Goal: Transaction & Acquisition: Book appointment/travel/reservation

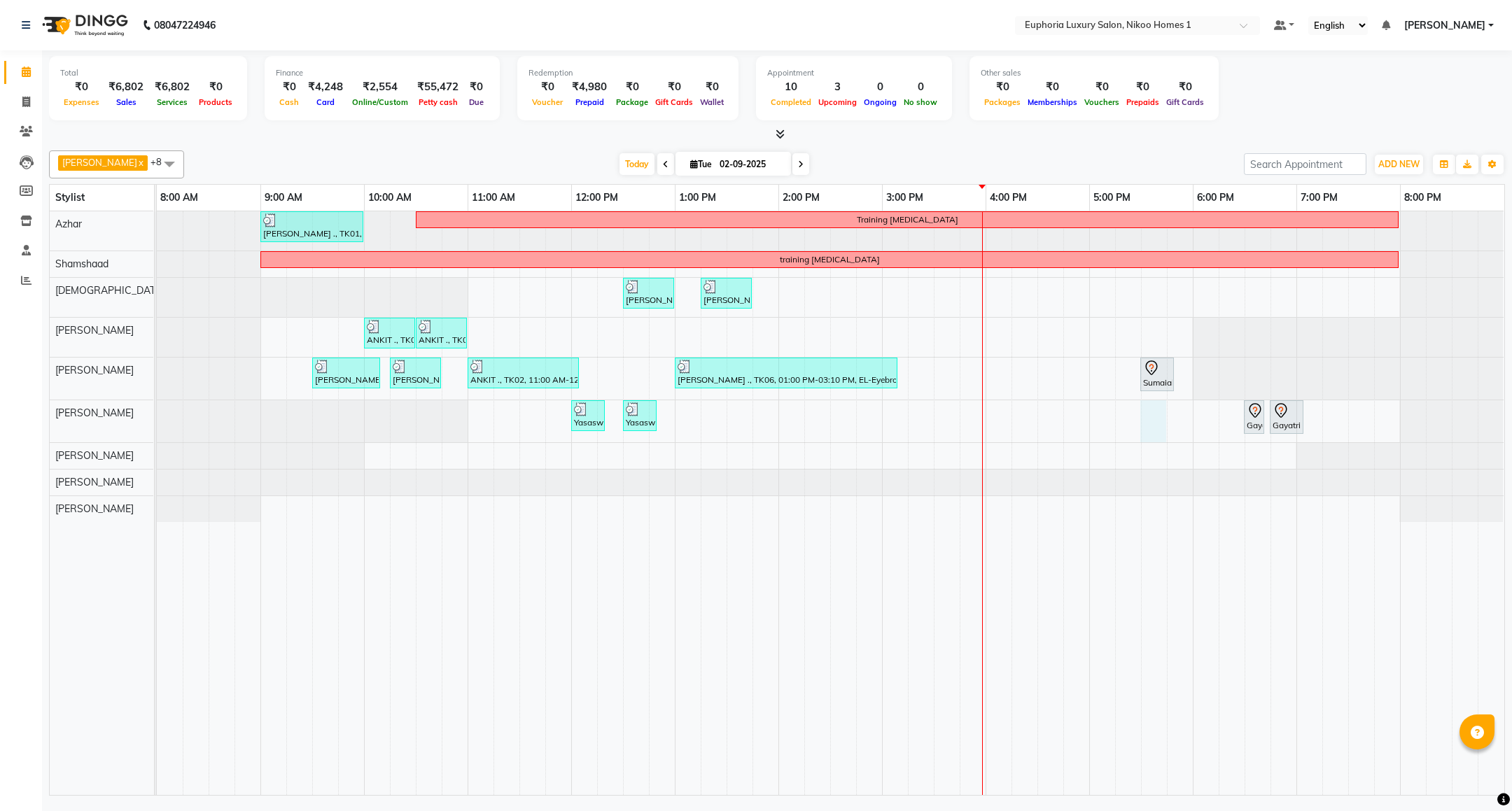
click at [1148, 424] on div "[PERSON_NAME] ., TK01, 09:00 AM-10:00 AM, EP-Artistic Cut - Creative Stylist Tr…" at bounding box center [830, 502] width 1347 height 583
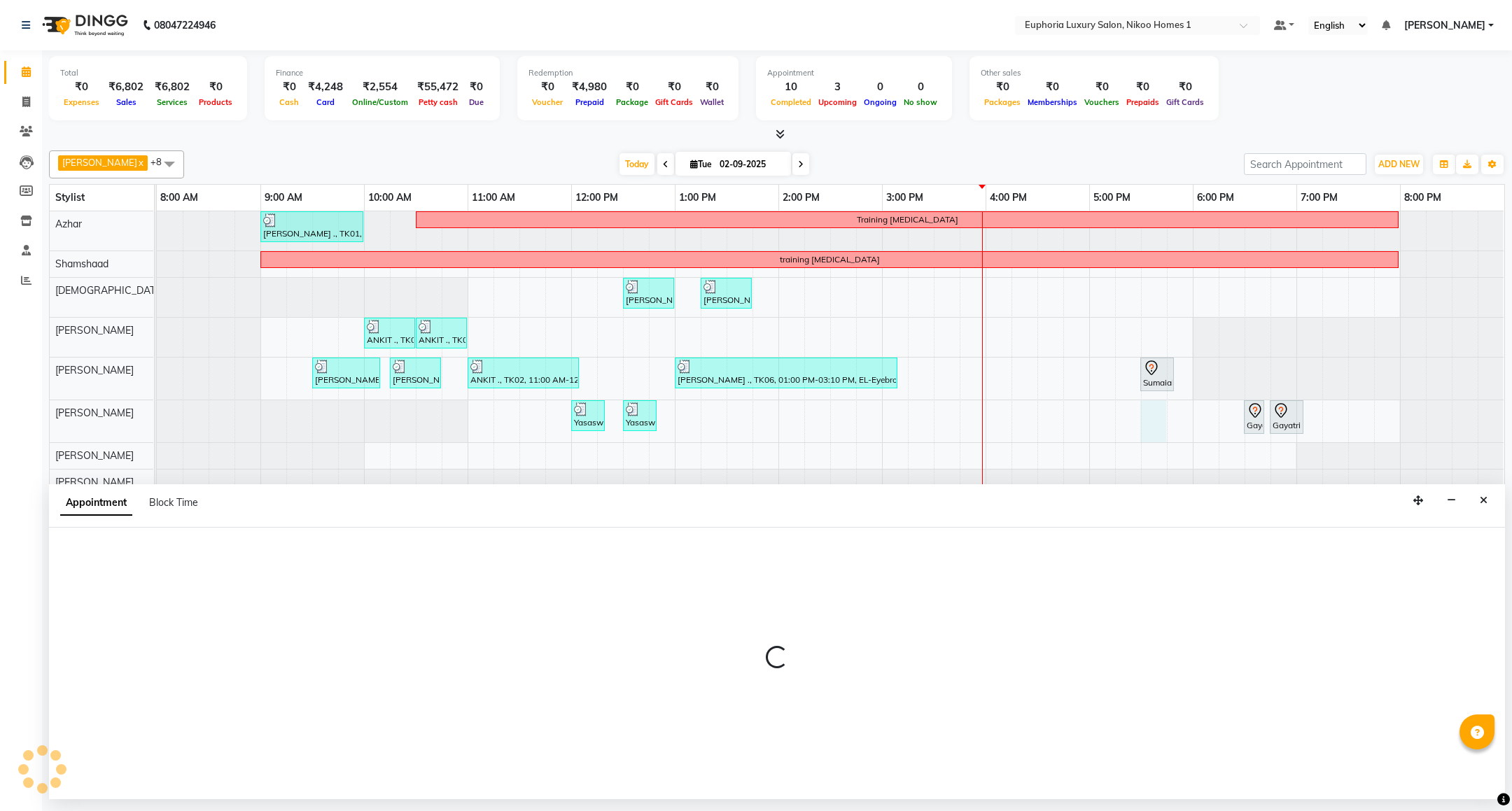
select select "74089"
select select "1050"
select select "tentative"
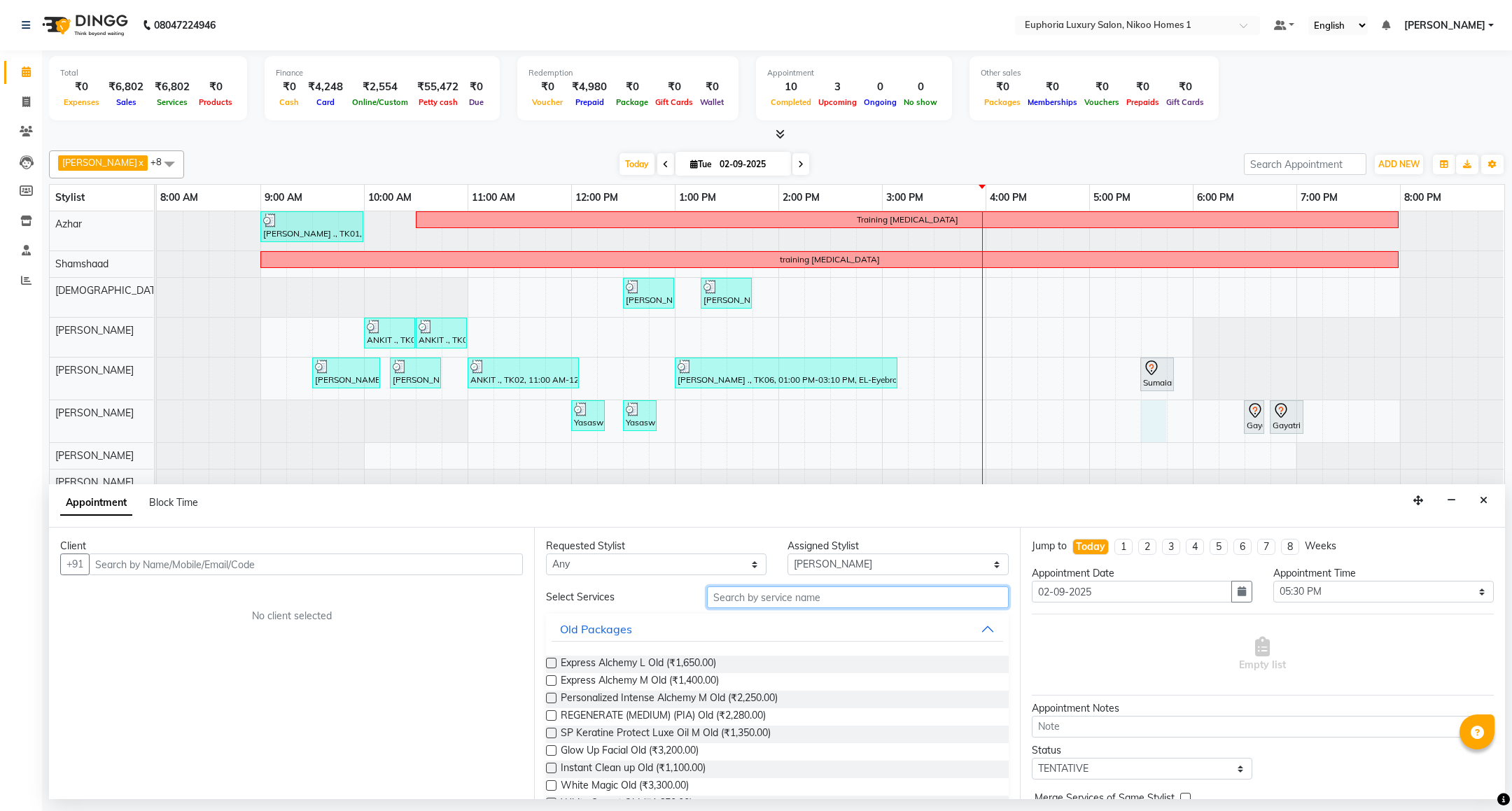
click at [884, 599] on input "text" at bounding box center [857, 597] width 301 height 22
type input "PED"
click at [669, 683] on span "EP-[PERSON_NAME] (₹1,000.00)" at bounding box center [634, 682] width 147 height 18
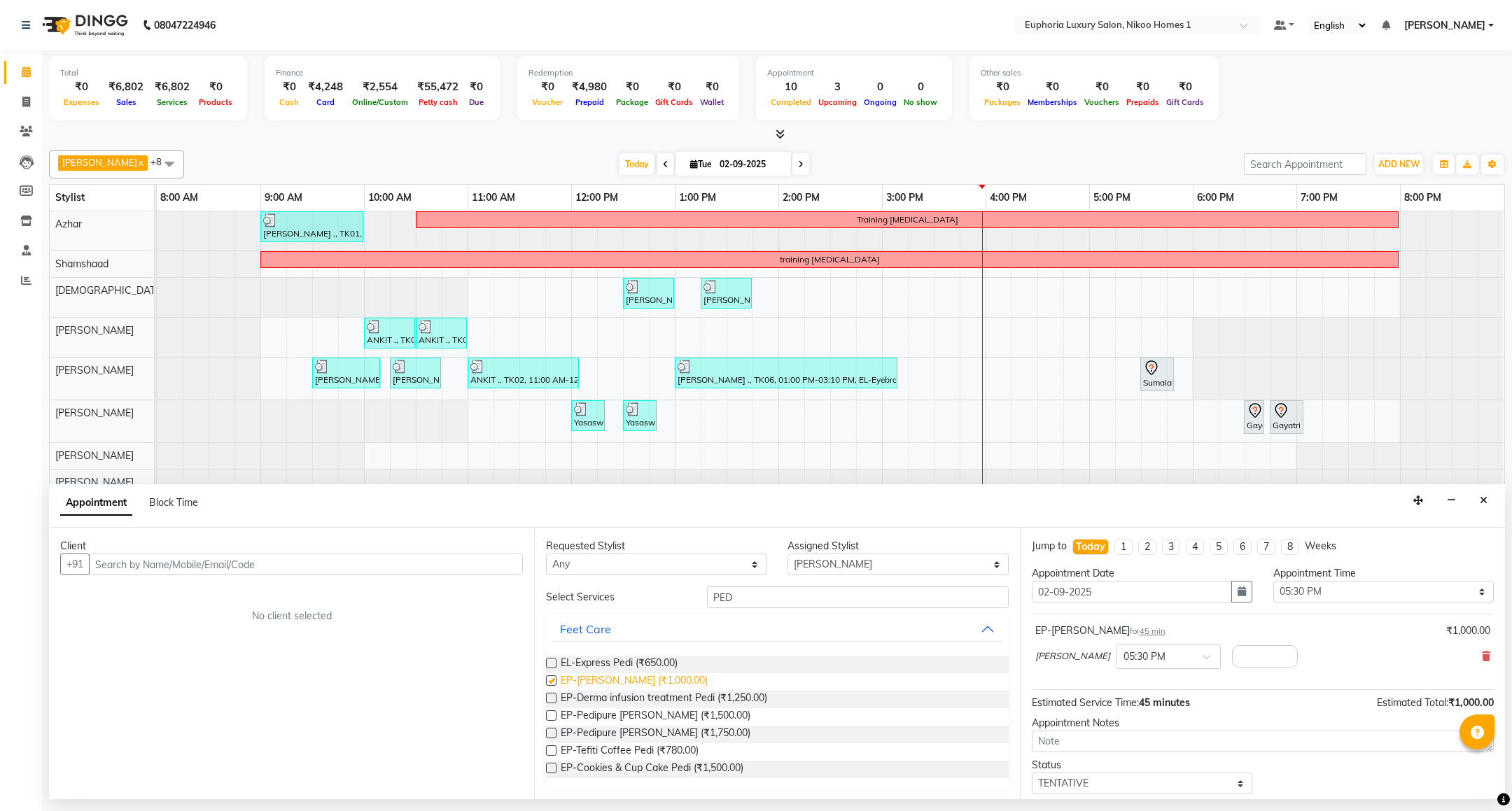
checkbox input "false"
click at [979, 566] on select "Select Amrita( suzika) lama Atif [PERSON_NAME] [PERSON_NAME] Danish [PERSON_NAM…" at bounding box center [897, 564] width 221 height 22
select select "86001"
click at [787, 555] on select "Select Amrita( suzika) lama Atif [PERSON_NAME] [PERSON_NAME] Danish [PERSON_NAM…" at bounding box center [897, 564] width 221 height 22
click at [801, 599] on input "PED" at bounding box center [857, 597] width 301 height 22
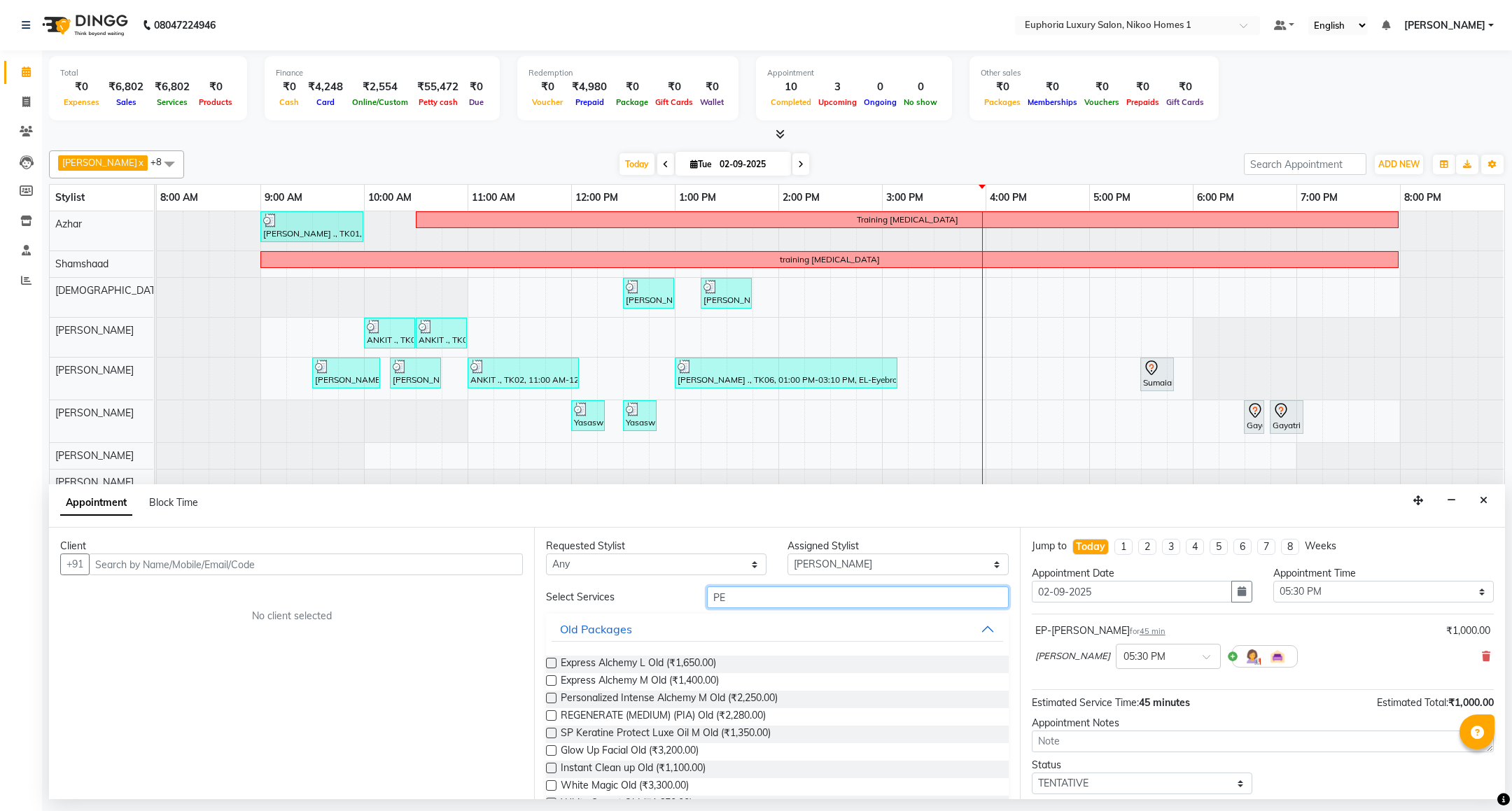
type input "P"
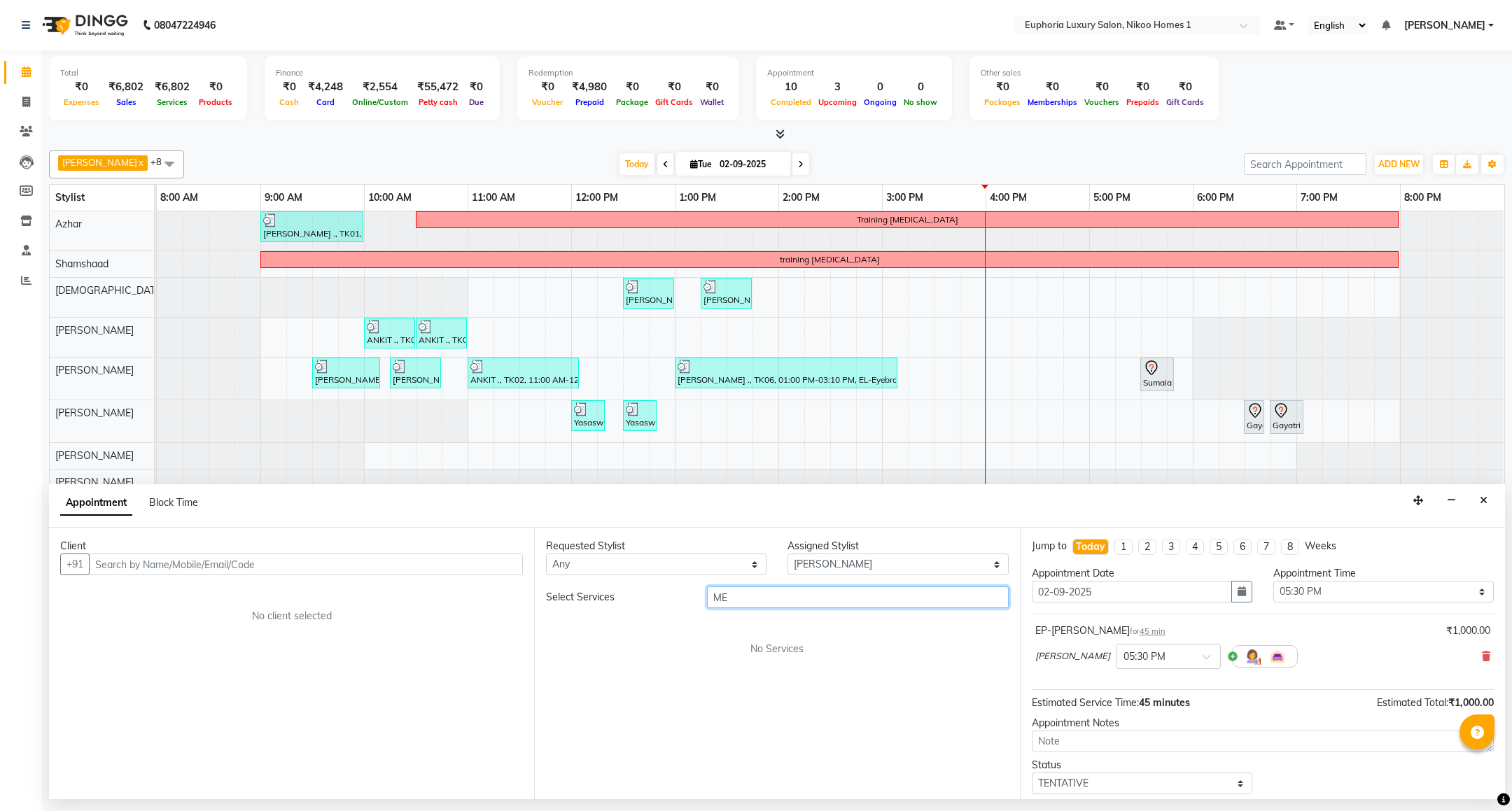
type input "M"
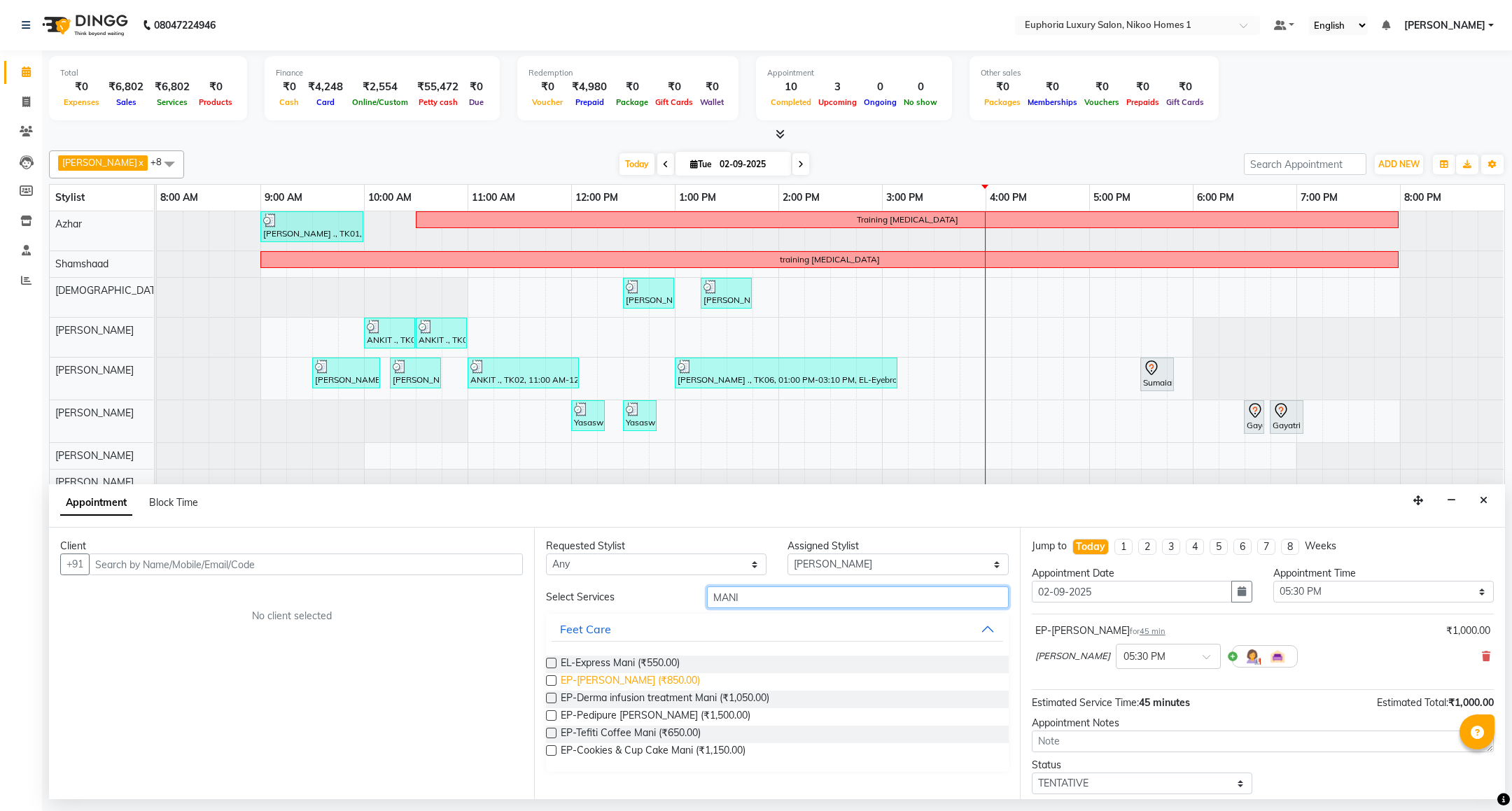
type input "MANI"
click at [656, 681] on span "EP-[PERSON_NAME] (₹850.00)" at bounding box center [631, 682] width 140 height 18
checkbox input "false"
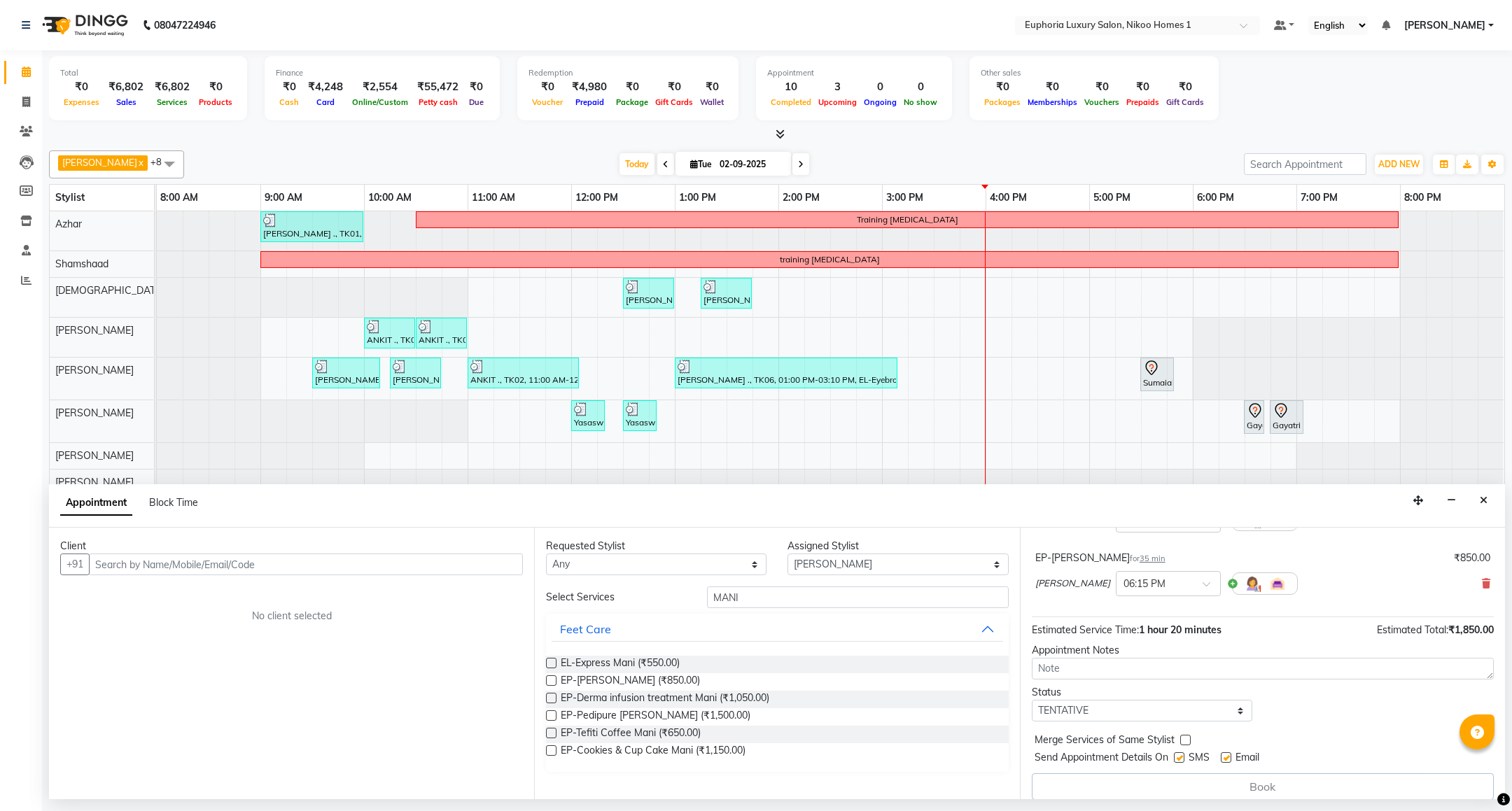
scroll to position [151, 0]
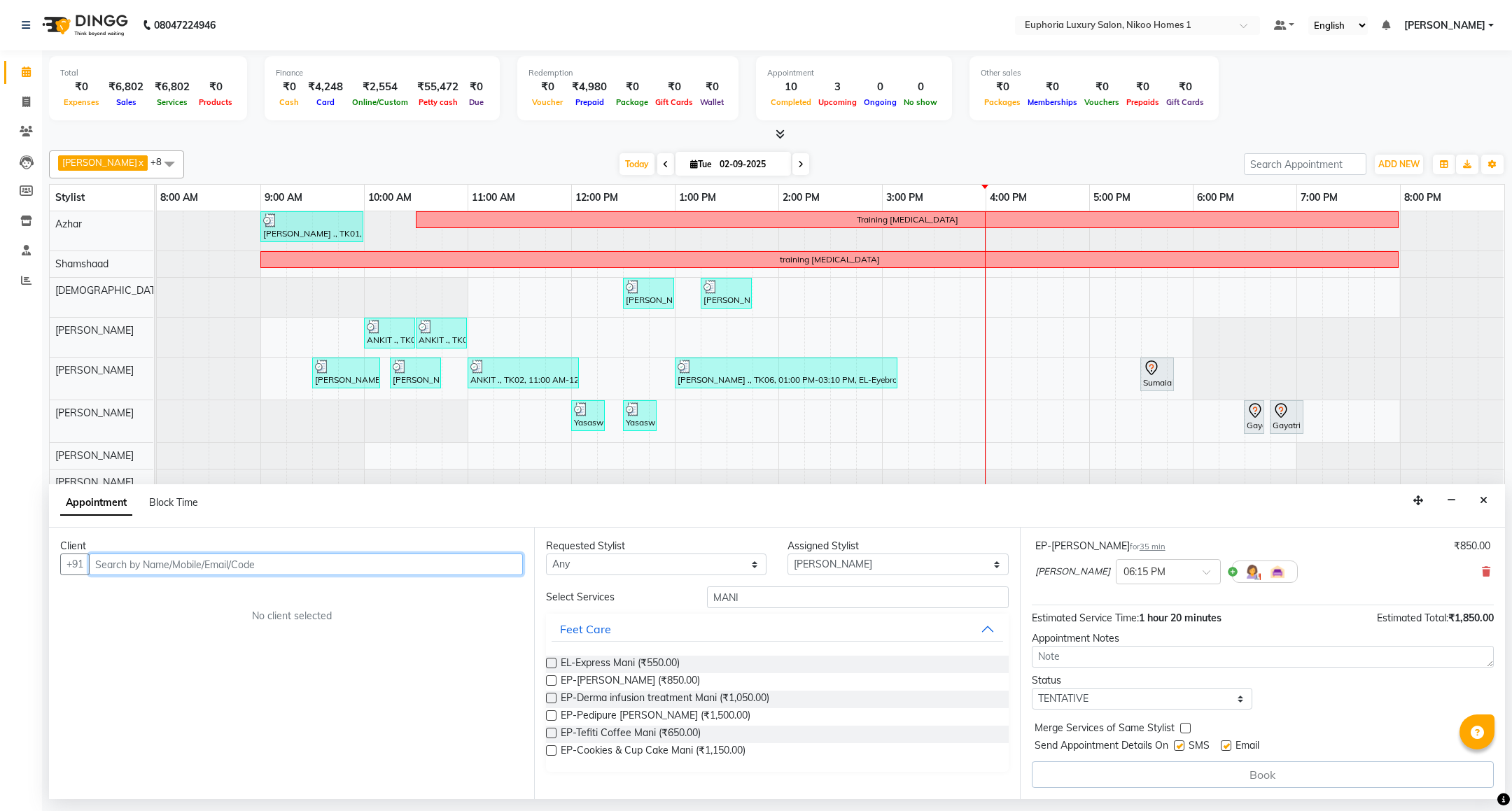
click at [465, 561] on input "text" at bounding box center [306, 564] width 434 height 22
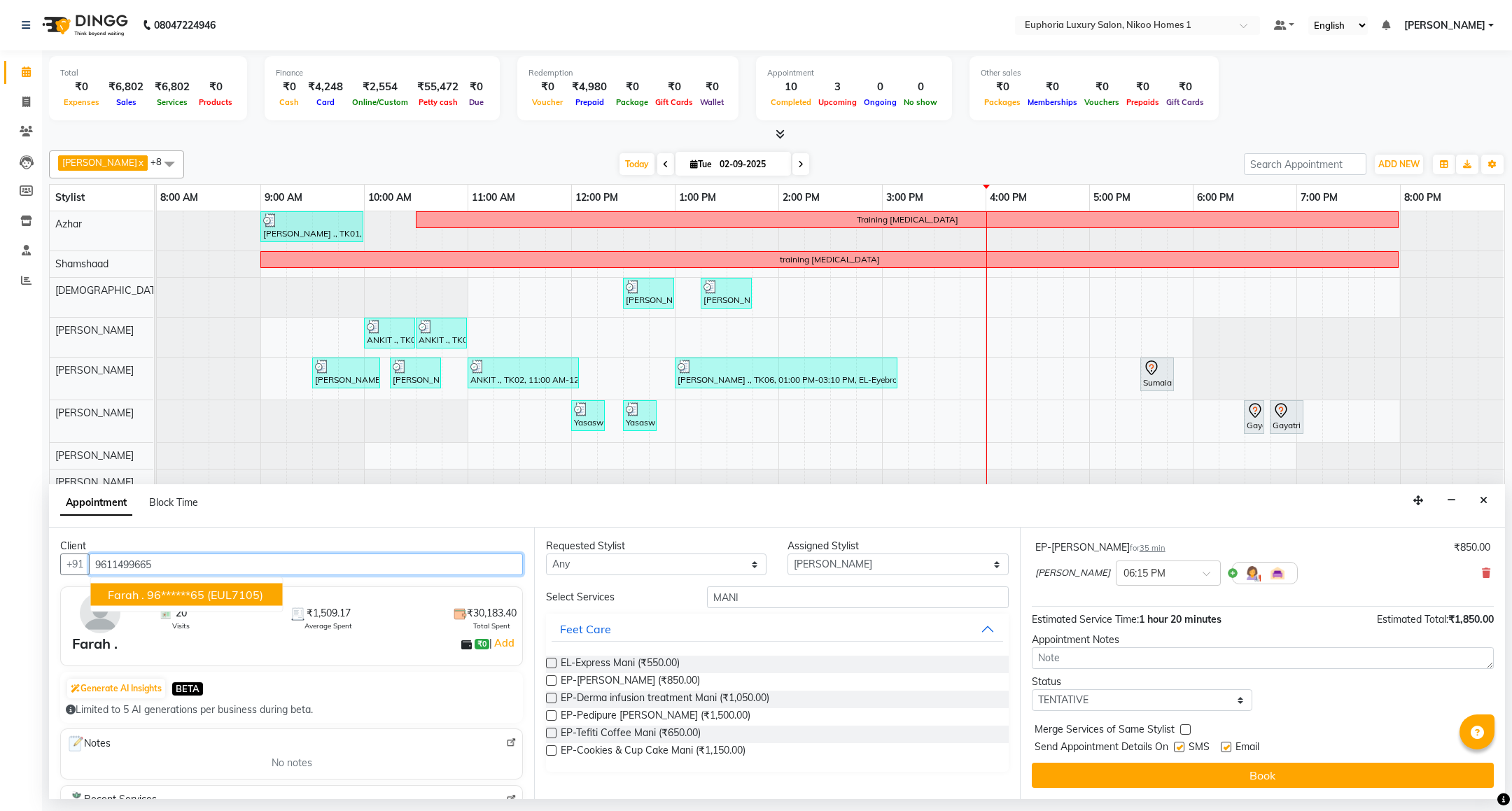
click at [236, 594] on span "(EUL7105)" at bounding box center [235, 594] width 56 height 14
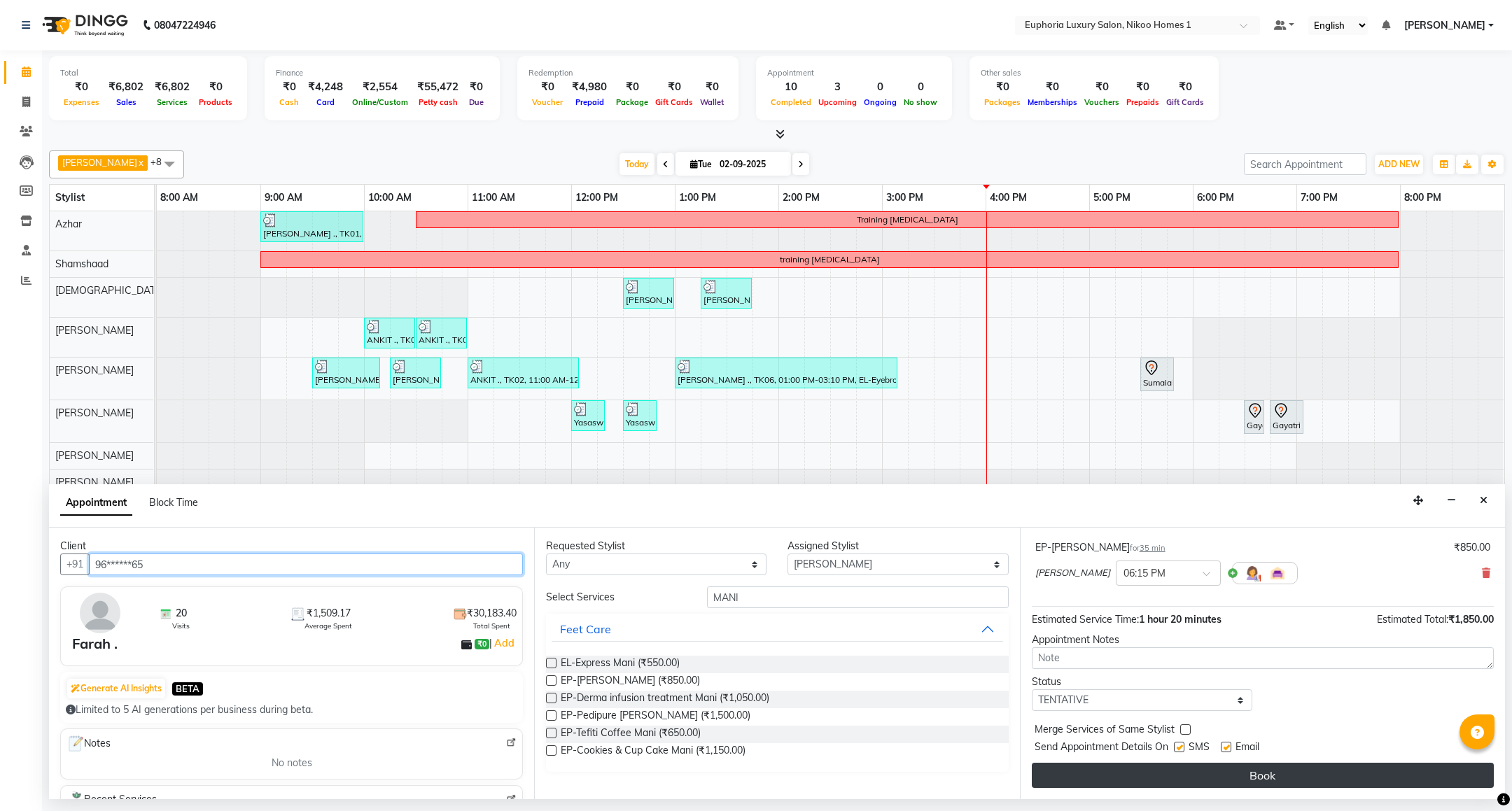
type input "96******65"
click at [1145, 779] on button "Book" at bounding box center [1263, 775] width 462 height 25
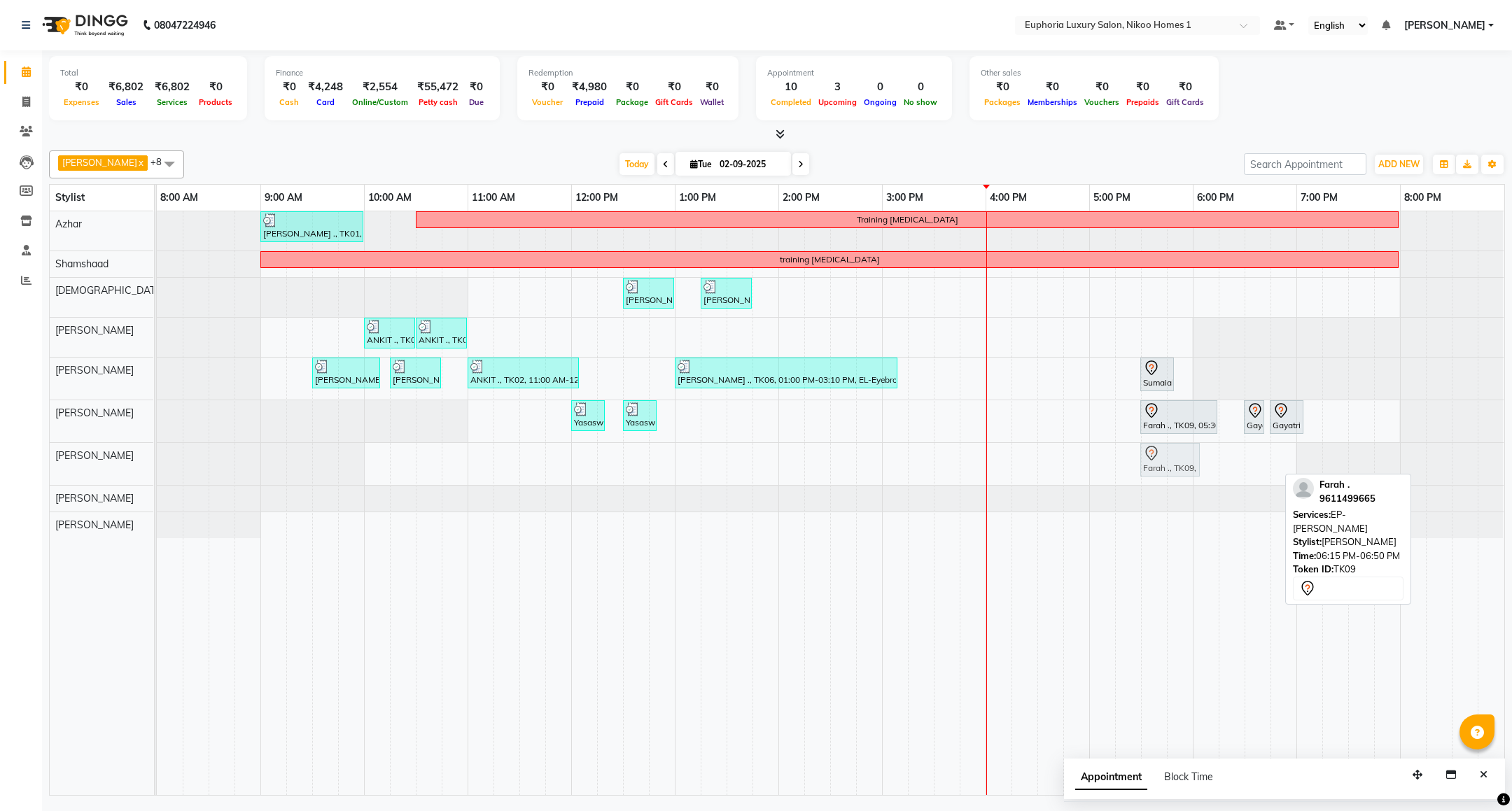
drag, startPoint x: 1225, startPoint y: 462, endPoint x: 1159, endPoint y: 470, distance: 66.5
click at [156, 470] on div "Farah ., TK09, 06:15 PM-06:50 PM, EP-[PERSON_NAME] Farah ., TK09, 06:15 PM-06:5…" at bounding box center [156, 464] width 0 height 42
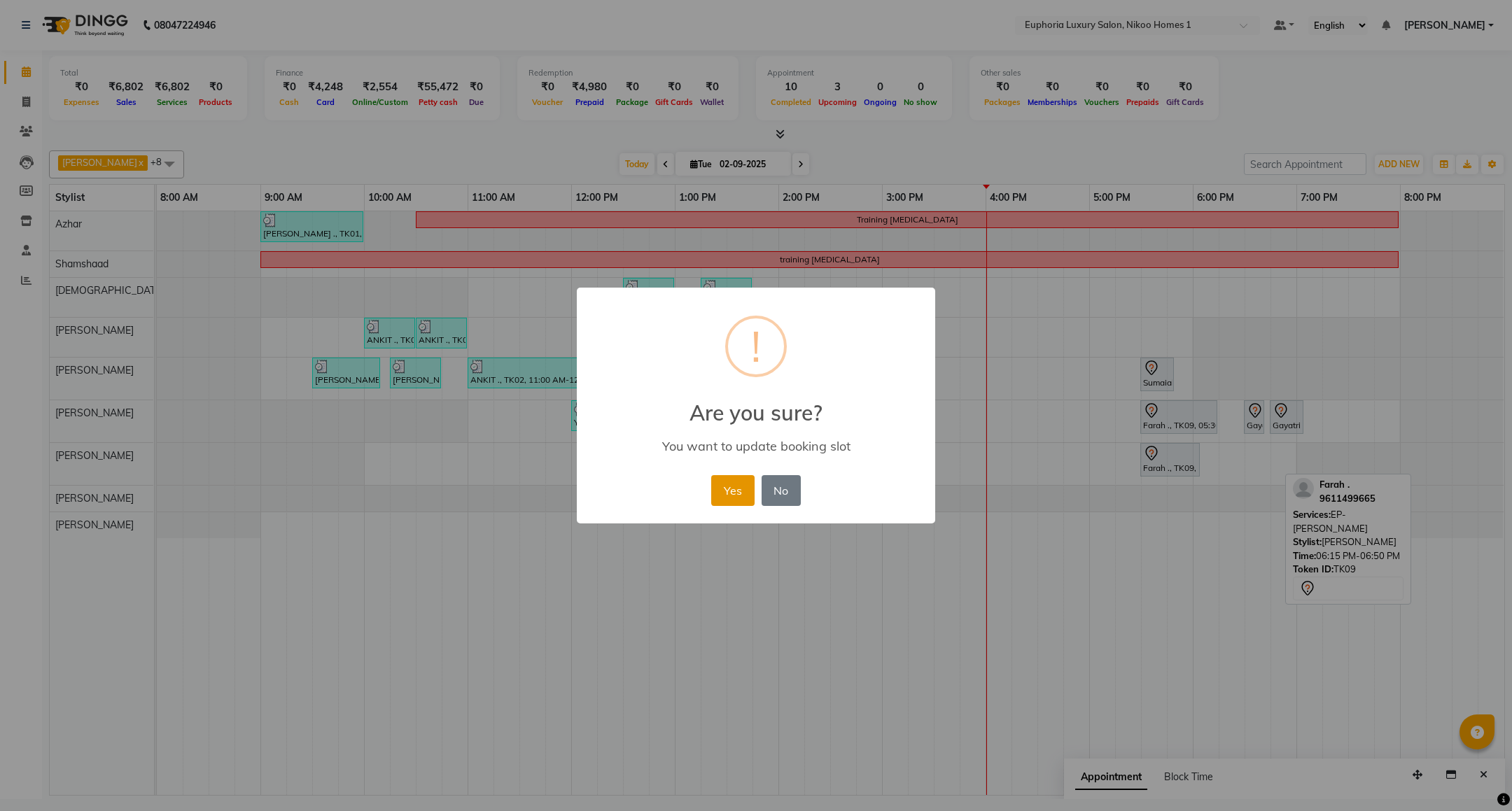
click at [734, 485] on button "Yes" at bounding box center [732, 490] width 43 height 30
